Goal: Task Accomplishment & Management: Manage account settings

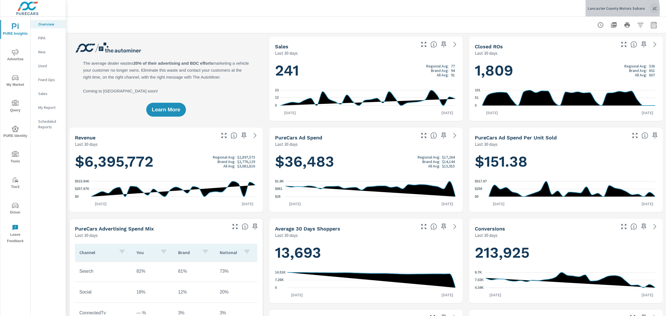
click at [611, 11] on div "Lancaster County Motors Subaru JC" at bounding box center [624, 8] width 72 height 10
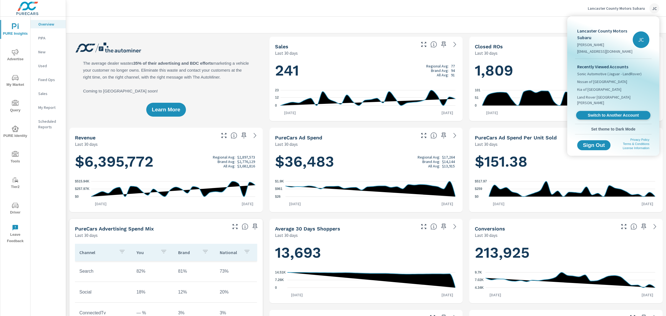
click at [606, 113] on span "Switch to Another Account" at bounding box center [613, 115] width 68 height 5
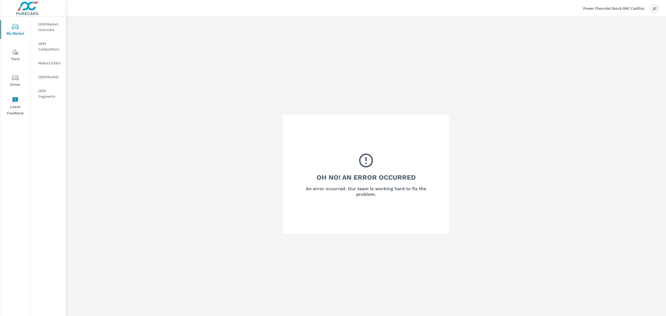
click at [21, 30] on span "My Market" at bounding box center [15, 30] width 27 height 14
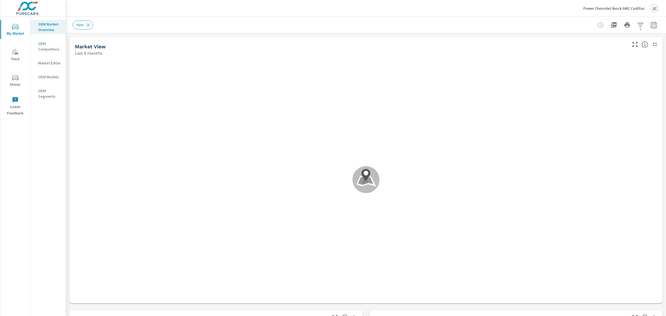
click at [7, 30] on span "My Market" at bounding box center [15, 30] width 27 height 14
click at [636, 8] on p "Power Chevrolet Buick GMC Cadillac" at bounding box center [614, 8] width 62 height 5
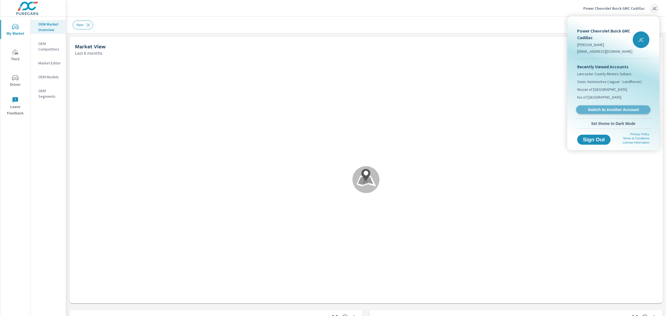
click at [596, 112] on link "Switch to Another Account" at bounding box center [613, 109] width 74 height 9
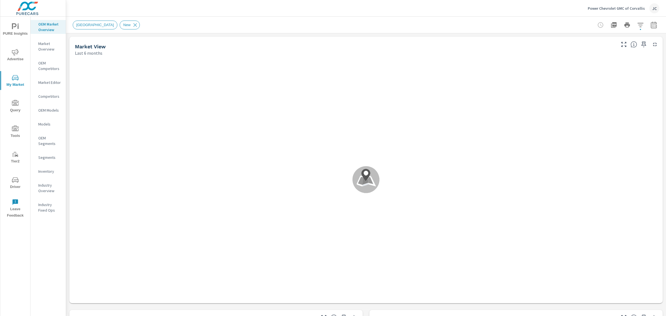
click at [628, 9] on p "Power Chevrolet GMC of Corvallis" at bounding box center [616, 8] width 57 height 5
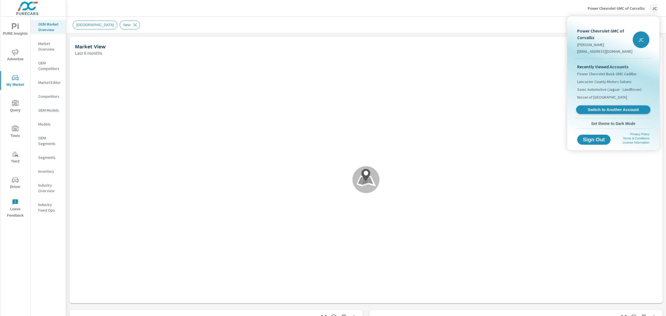
click at [600, 110] on span "Switch to Another Account" at bounding box center [613, 109] width 68 height 5
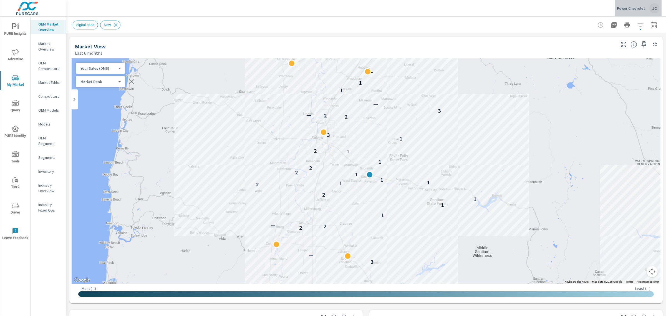
click at [633, 4] on div "Power Chevrolet JC" at bounding box center [638, 8] width 42 height 10
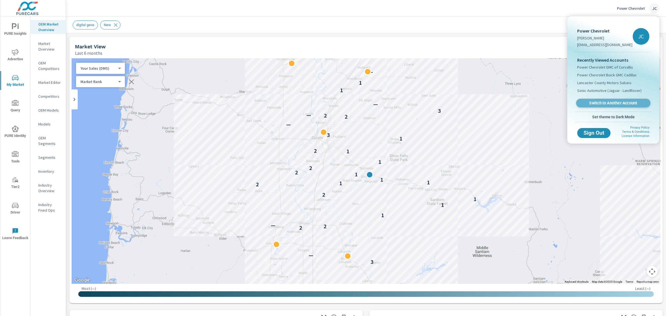
click at [606, 100] on span "Switch to Another Account" at bounding box center [613, 102] width 68 height 5
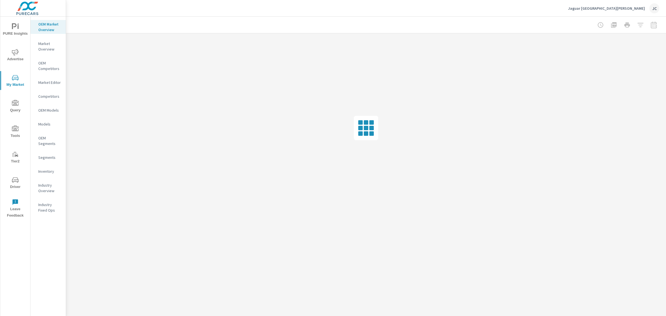
click at [18, 180] on icon "nav menu" at bounding box center [15, 180] width 7 height 7
